Goal: Task Accomplishment & Management: Manage account settings

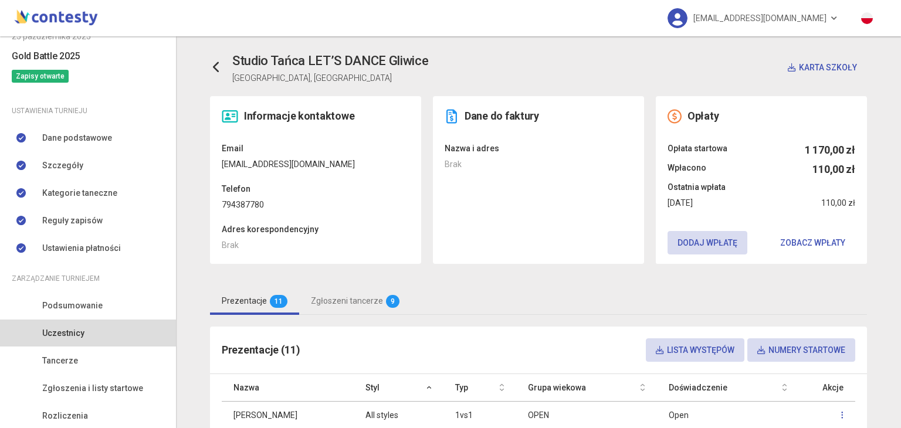
scroll to position [99, 0]
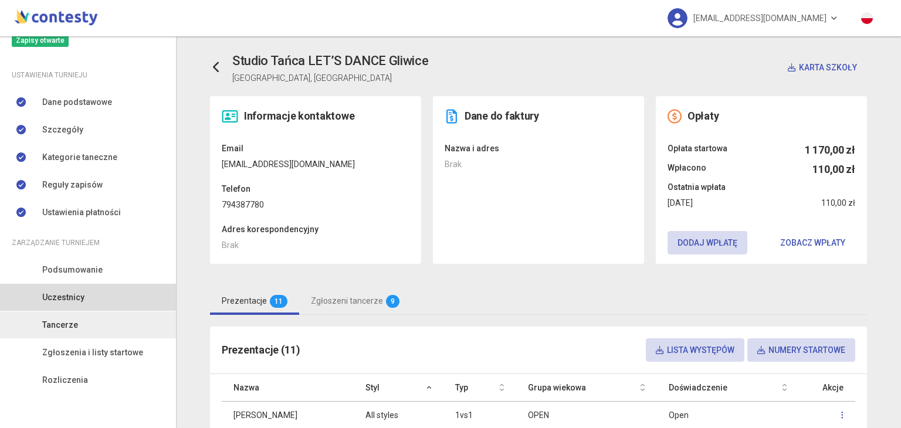
click at [74, 326] on span "Tancerze" at bounding box center [60, 324] width 36 height 13
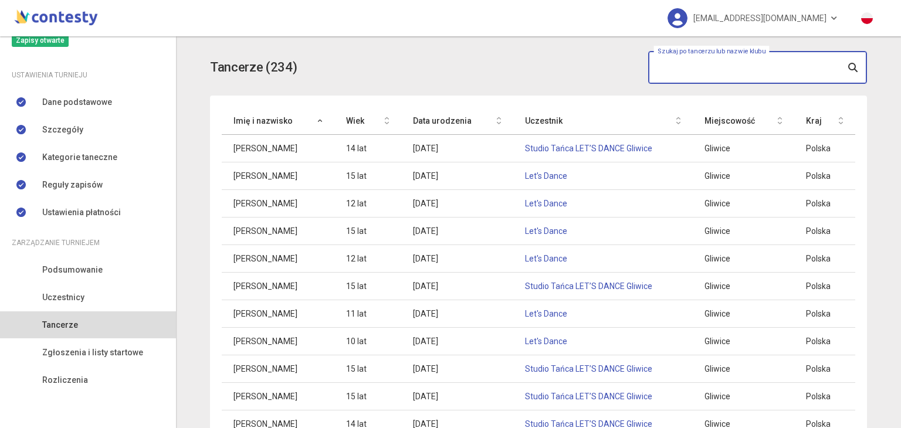
click at [449, 55] on input "text" at bounding box center [757, 67] width 219 height 33
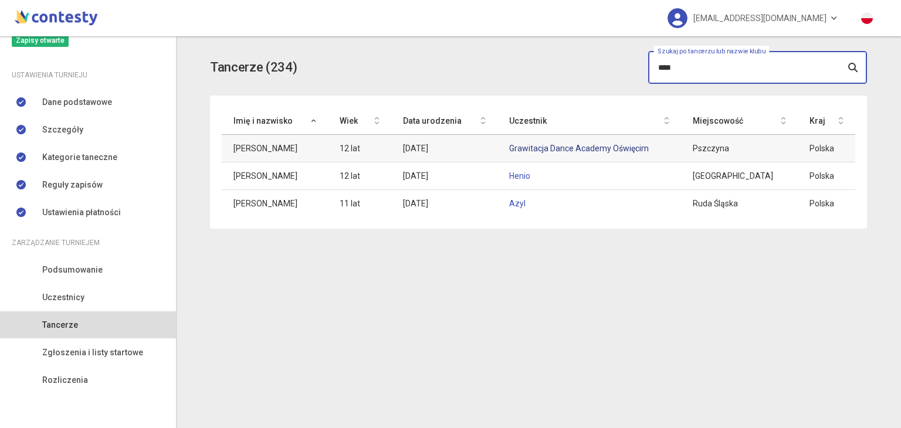
type input "****"
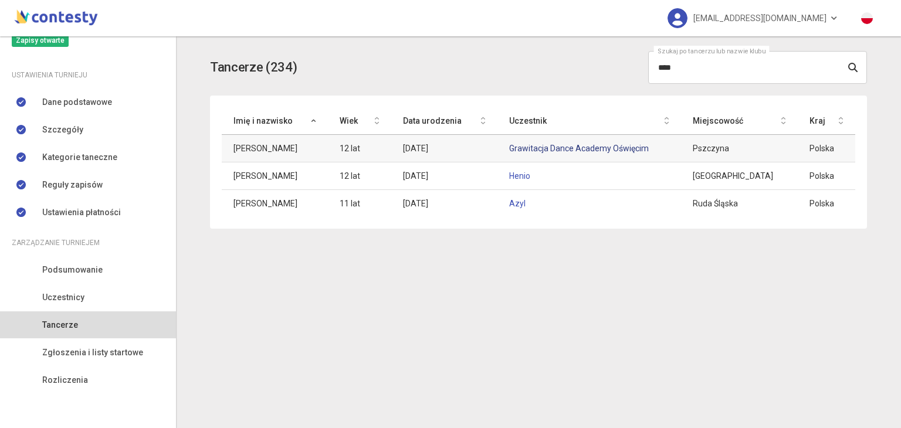
click at [449, 144] on link "Grawitacja Dance Academy Oświęcim" at bounding box center [579, 148] width 140 height 9
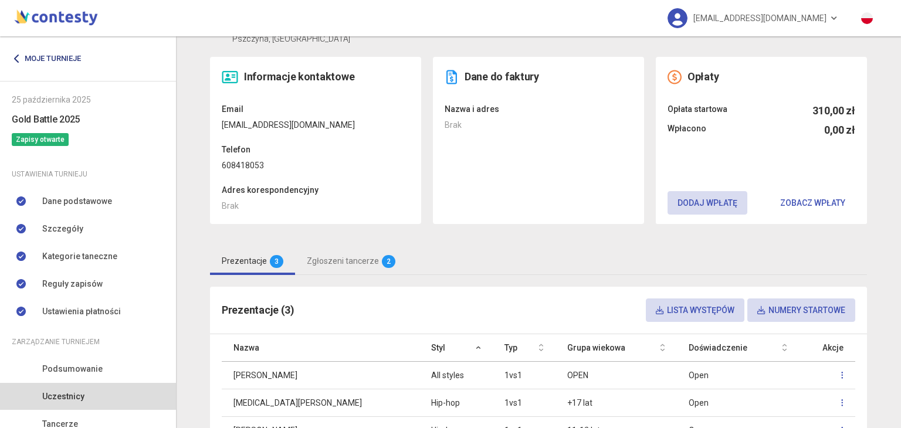
click at [47, 60] on link "Moje turnieje" at bounding box center [51, 58] width 78 height 21
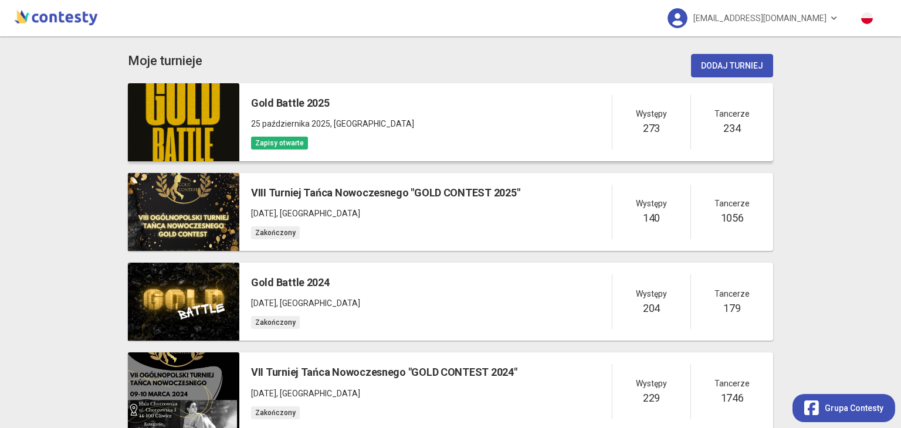
click at [413, 112] on div "Gold Battle 2025 [DATE] , [GEOGRAPHIC_DATA] Zapisy otwarte Występy 273 Tancerze…" at bounding box center [506, 122] width 534 height 78
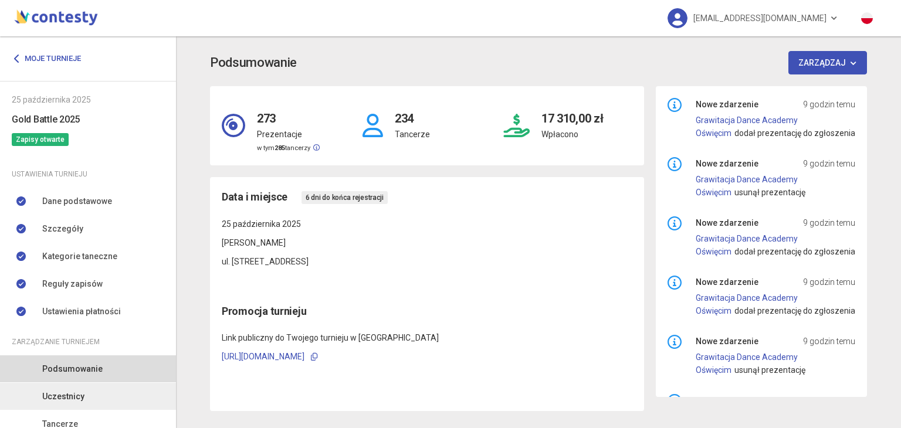
click at [61, 394] on span "Uczestnicy" at bounding box center [63, 396] width 42 height 13
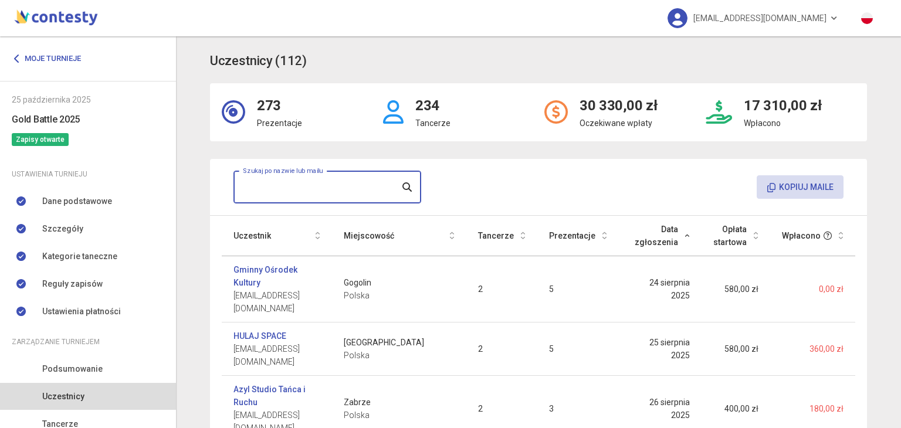
click at [337, 183] on input "text" at bounding box center [327, 187] width 188 height 33
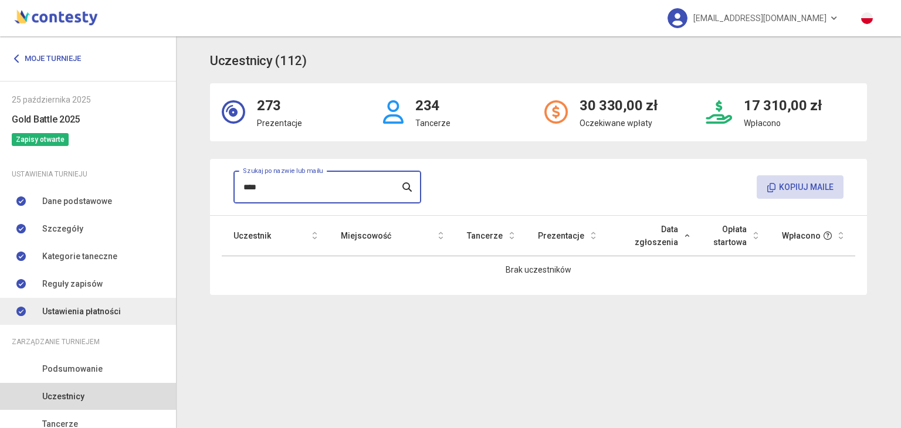
scroll to position [66, 0]
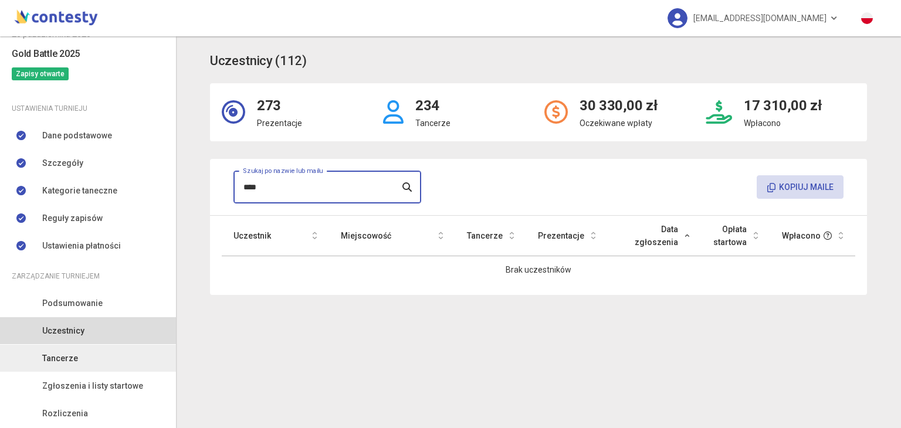
type input "****"
click at [74, 368] on link "Tancerze" at bounding box center [88, 358] width 176 height 27
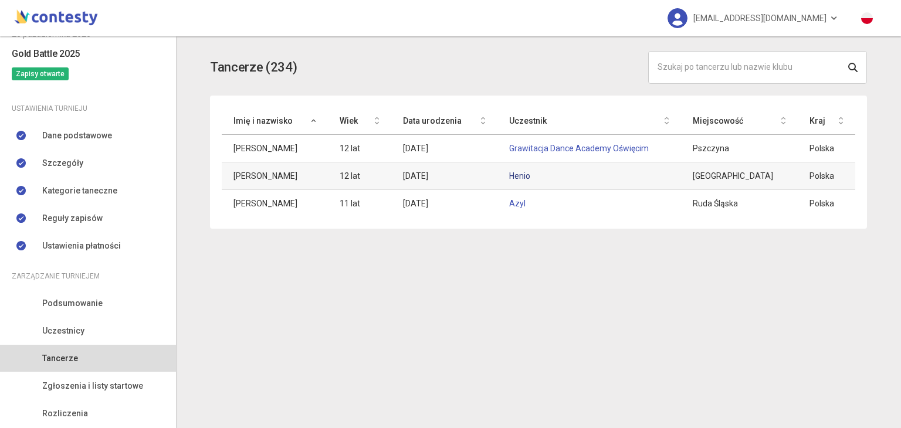
click at [449, 174] on link "Henio" at bounding box center [519, 175] width 21 height 9
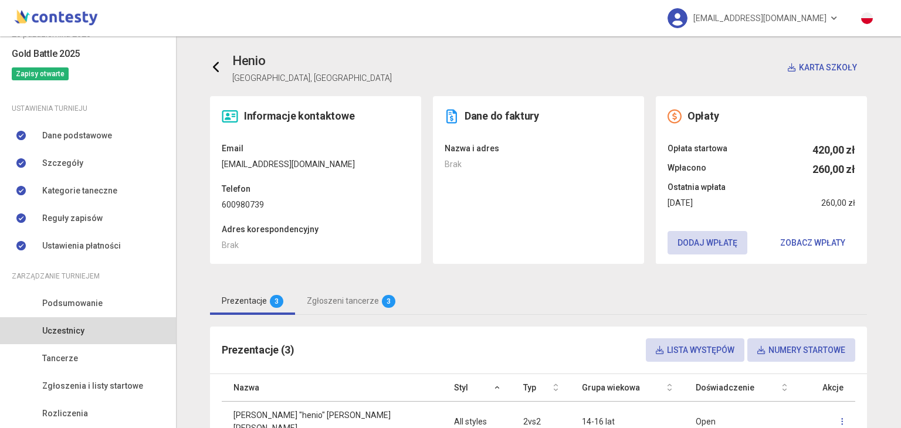
click at [212, 69] on icon at bounding box center [217, 68] width 12 height 12
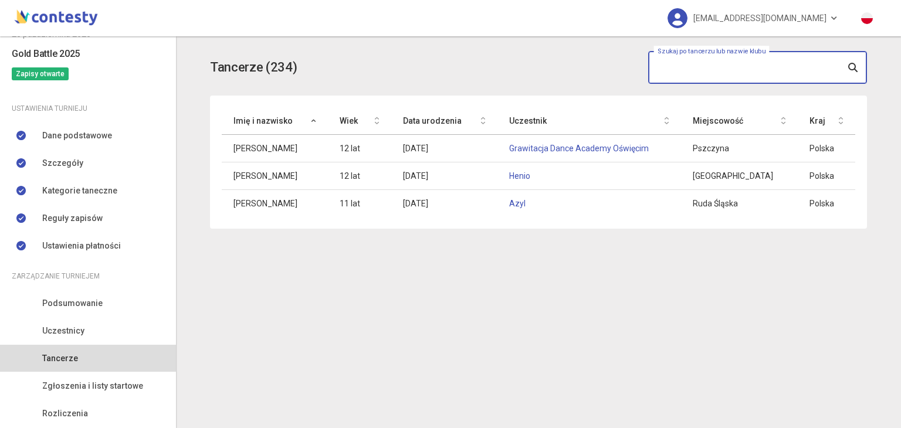
click at [449, 73] on input "text" at bounding box center [757, 67] width 219 height 33
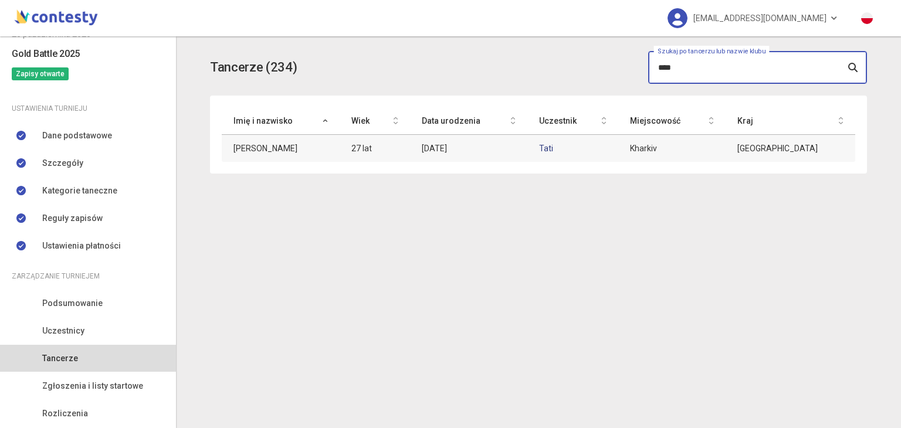
type input "****"
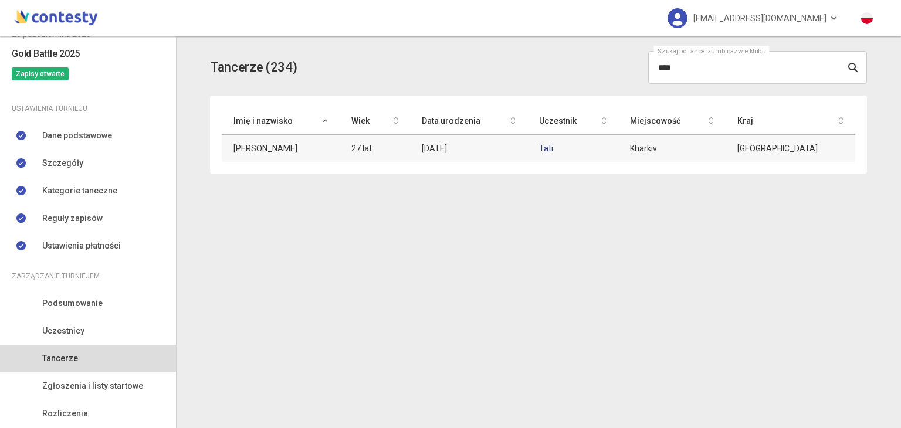
click at [449, 146] on link "Tati" at bounding box center [546, 148] width 14 height 9
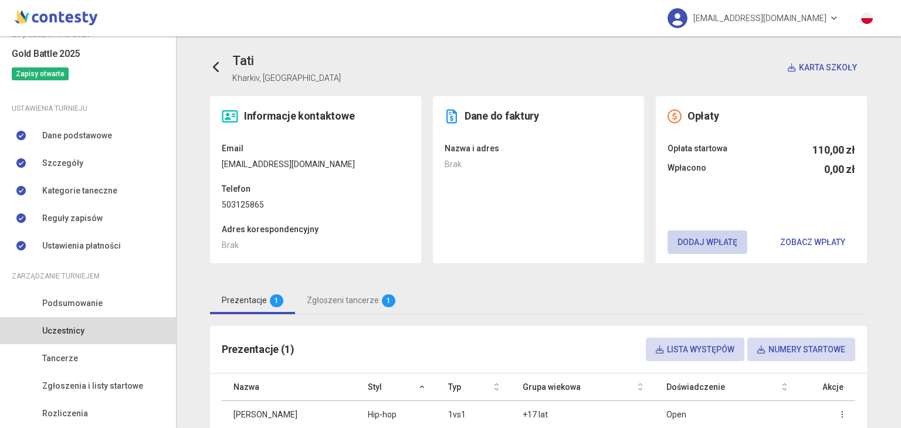
click at [449, 242] on button "Dodaj wpłatę" at bounding box center [707, 241] width 80 height 23
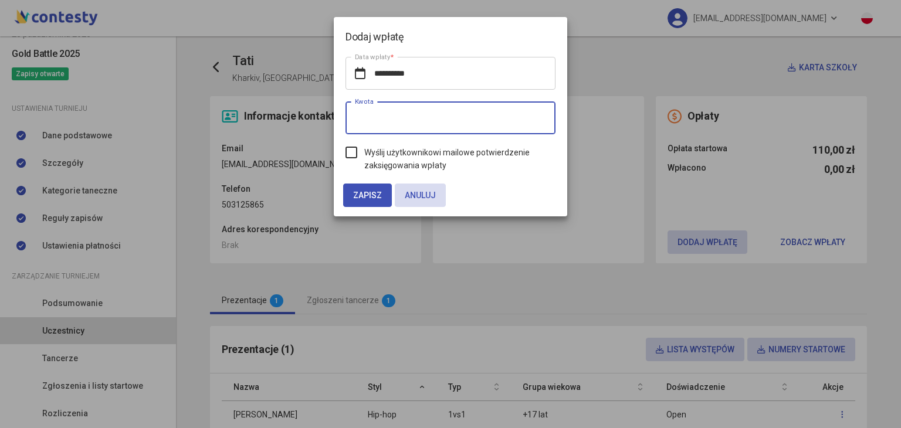
click at [449, 114] on input "*" at bounding box center [450, 117] width 210 height 33
type input "***"
click at [354, 148] on label "Wyślij użytkownikowi mailowe potwierdzenie zaksięgowania wpłaty" at bounding box center [450, 159] width 210 height 26
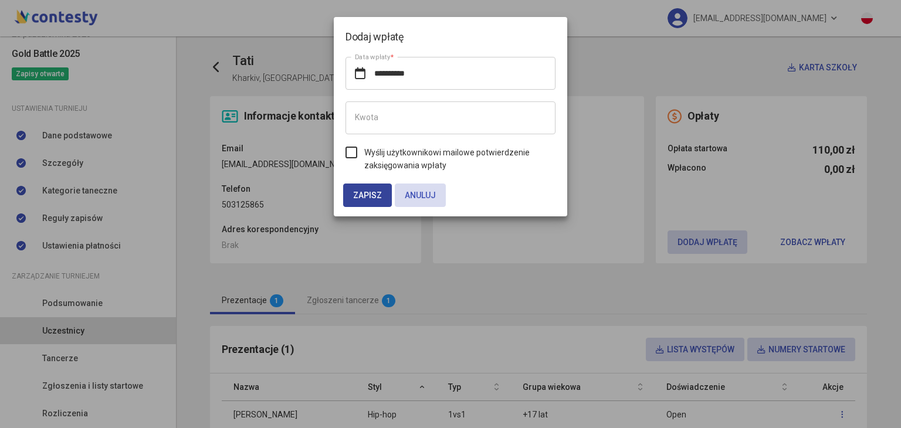
click at [364, 199] on span "Zapisz" at bounding box center [367, 195] width 29 height 9
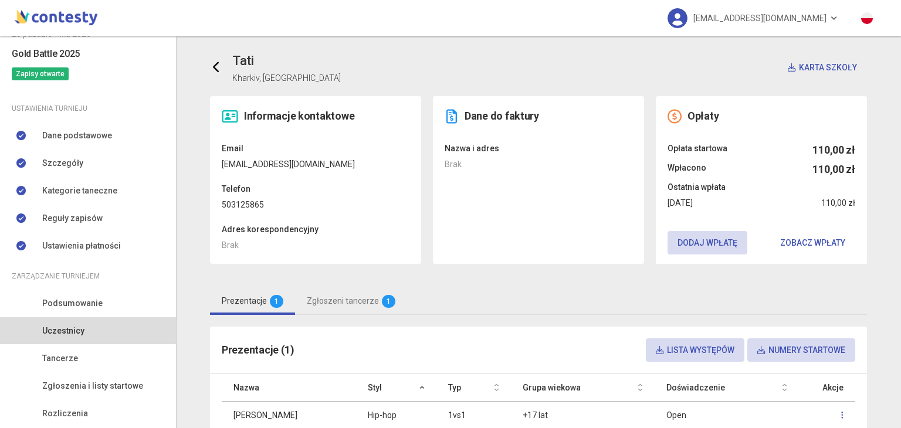
click at [211, 71] on icon at bounding box center [217, 68] width 12 height 12
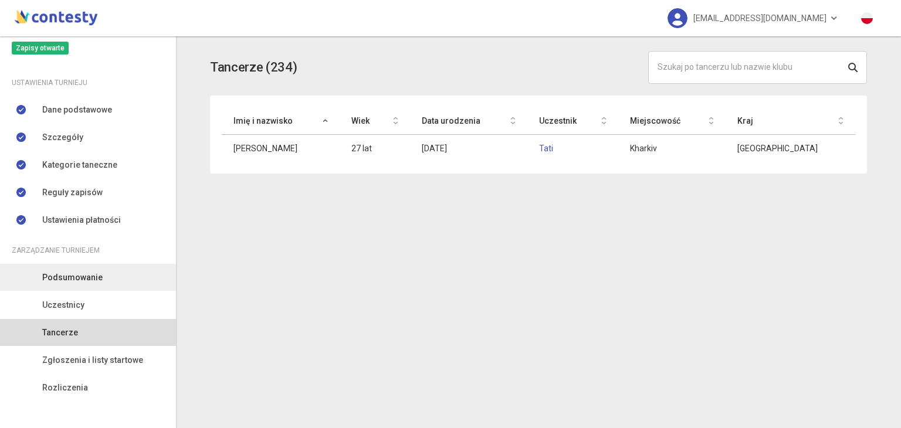
scroll to position [94, 0]
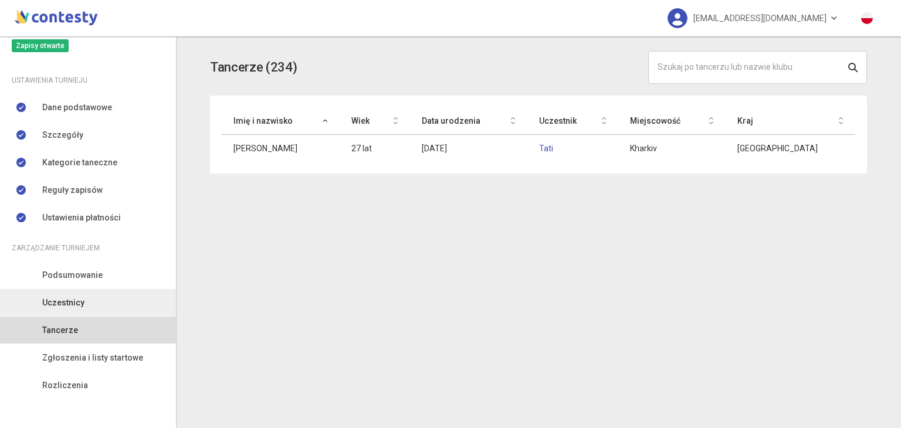
click at [77, 303] on span "Uczestnicy" at bounding box center [63, 302] width 42 height 13
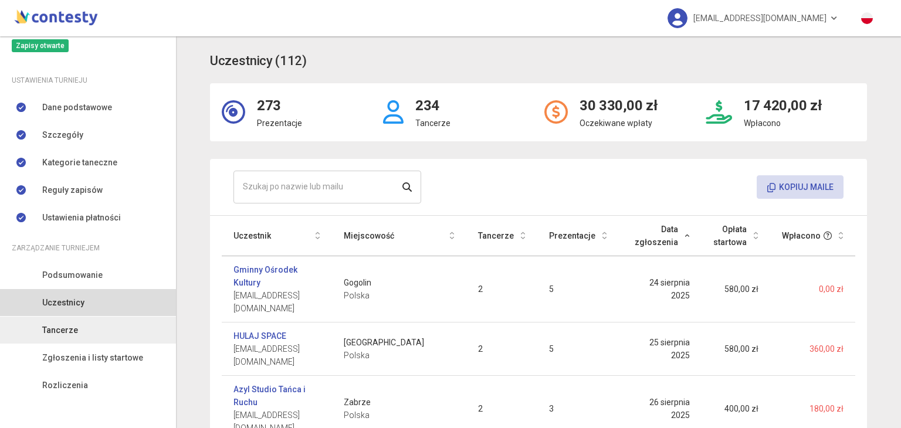
click at [70, 327] on span "Tancerze" at bounding box center [60, 330] width 36 height 13
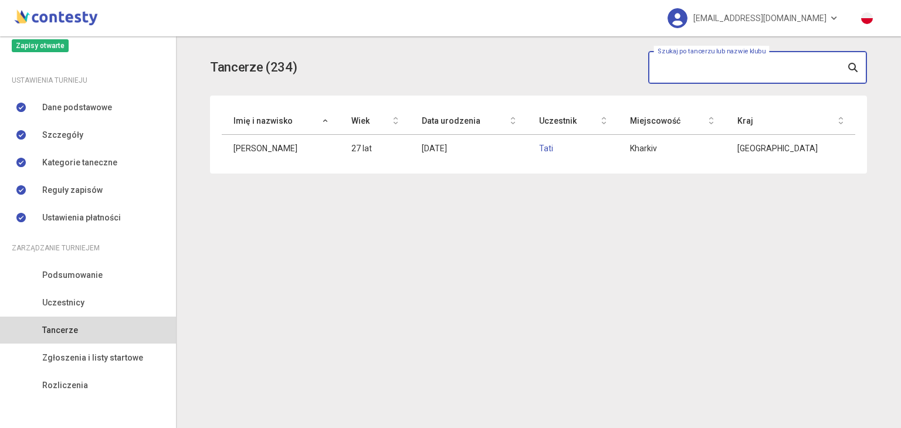
click at [449, 64] on input "text" at bounding box center [757, 67] width 219 height 33
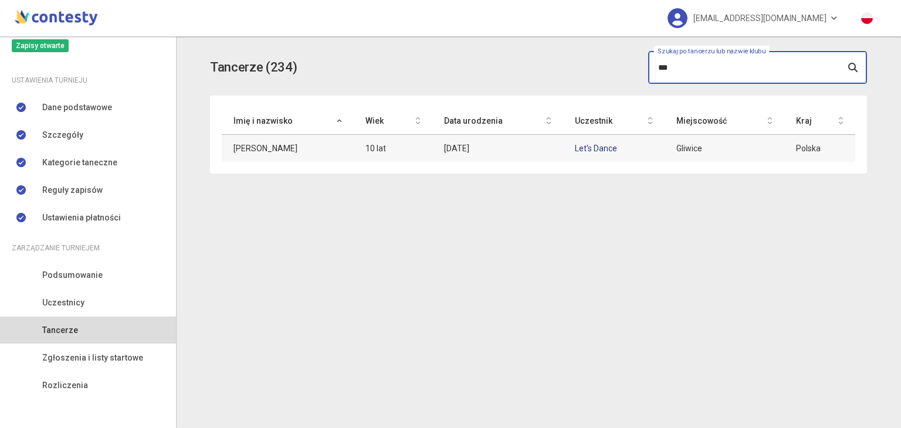
type input "***"
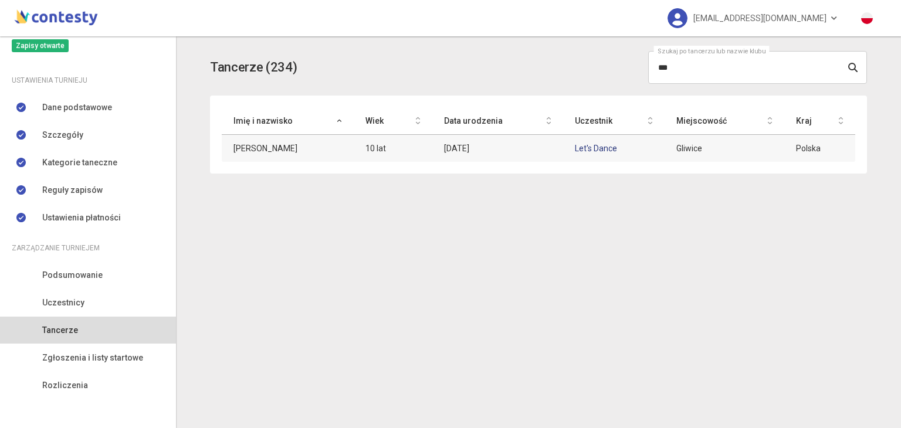
click at [449, 144] on link "Let's Dance" at bounding box center [596, 148] width 42 height 9
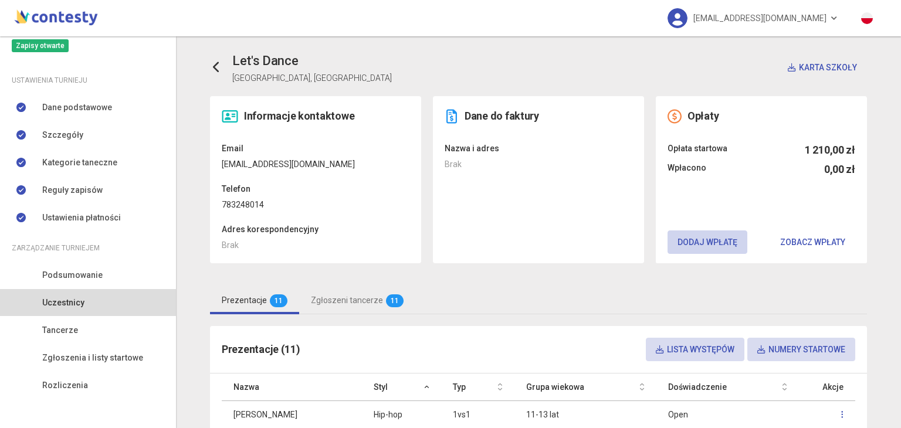
click at [449, 241] on button "Dodaj wpłatę" at bounding box center [707, 241] width 80 height 23
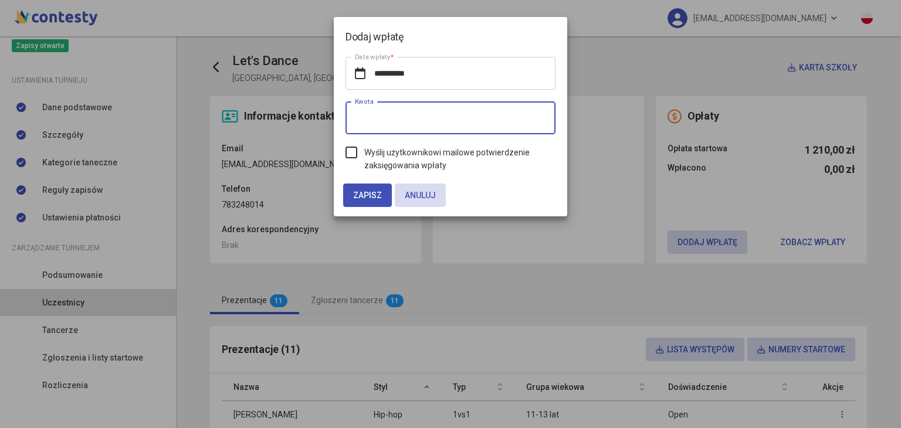
click at [425, 123] on input "*" at bounding box center [450, 117] width 210 height 33
type input "*"
type input "**"
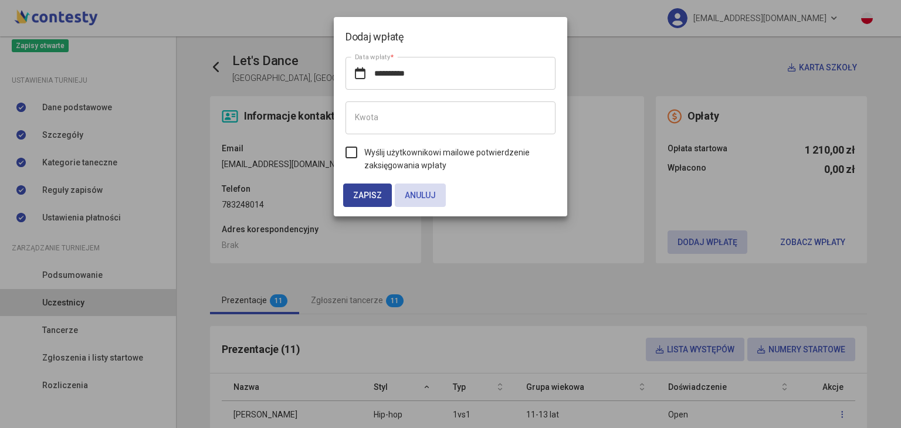
click at [368, 186] on button "Zapisz" at bounding box center [367, 195] width 49 height 23
